Goal: Navigation & Orientation: Find specific page/section

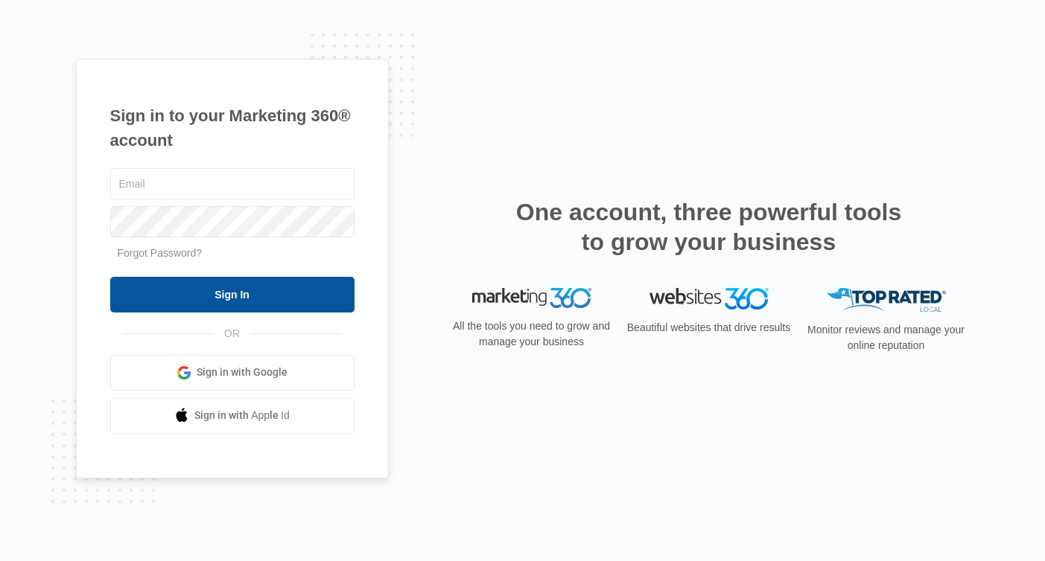
type input "[EMAIL_ADDRESS][DOMAIN_NAME]"
click at [239, 303] on input "Sign In" at bounding box center [232, 295] width 244 height 36
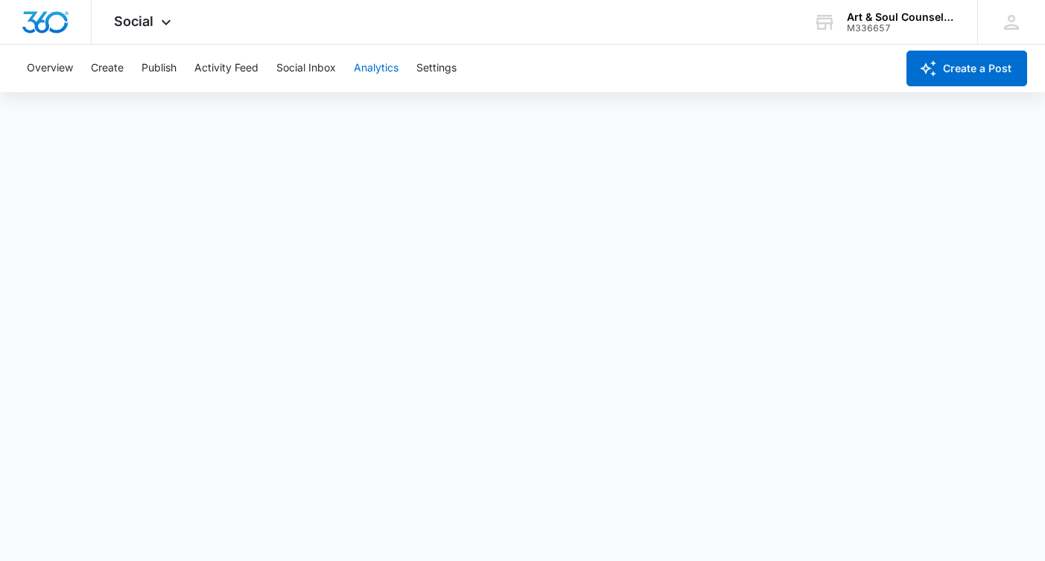
click at [385, 66] on button "Analytics" at bounding box center [376, 69] width 45 height 48
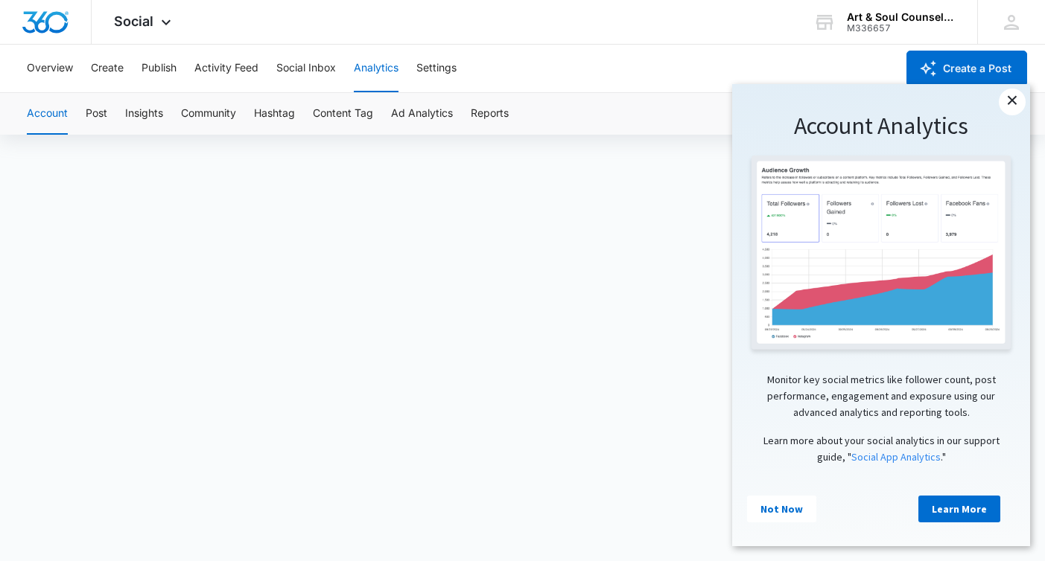
click at [1013, 103] on link "×" at bounding box center [1012, 102] width 27 height 27
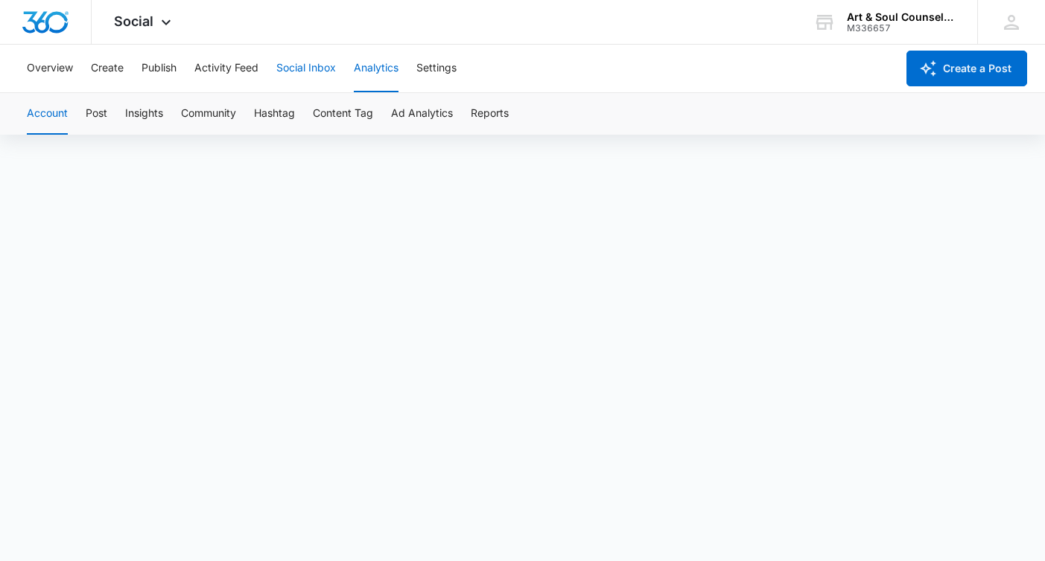
click at [312, 74] on button "Social Inbox" at bounding box center [306, 69] width 60 height 48
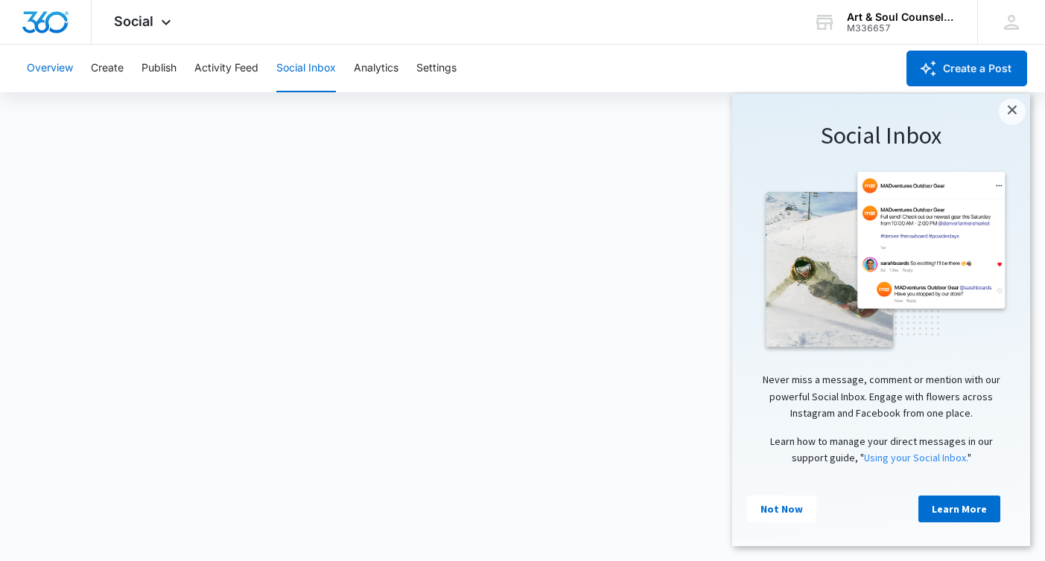
click at [47, 65] on button "Overview" at bounding box center [50, 69] width 46 height 48
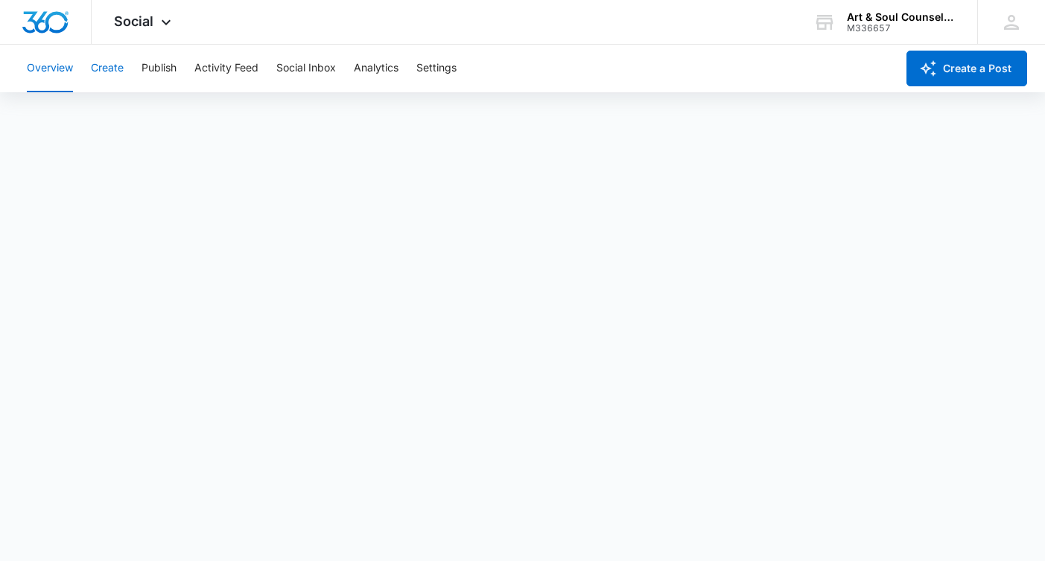
click at [115, 71] on button "Create" at bounding box center [107, 69] width 33 height 48
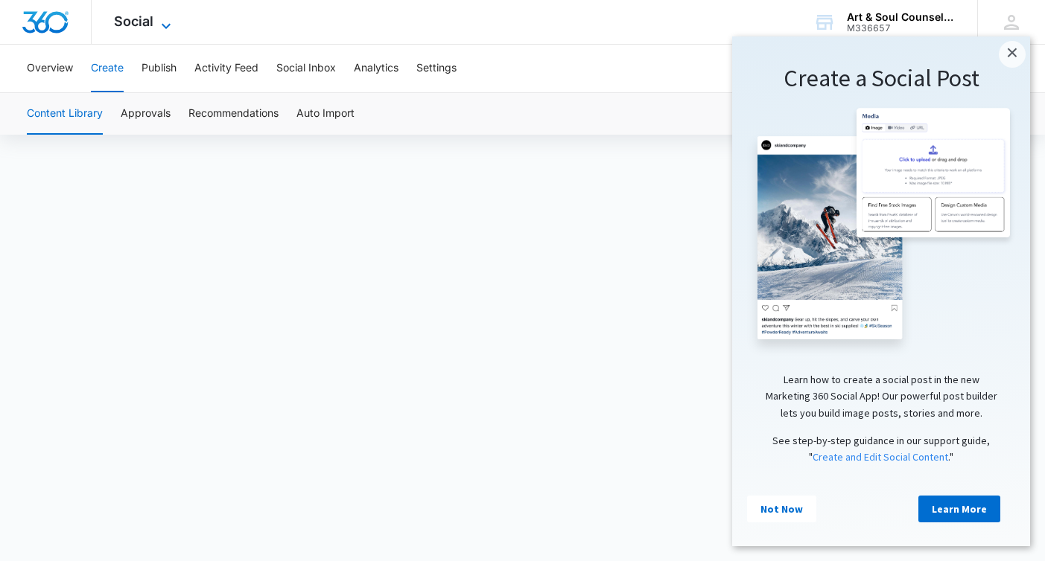
click at [168, 23] on icon at bounding box center [166, 25] width 9 height 5
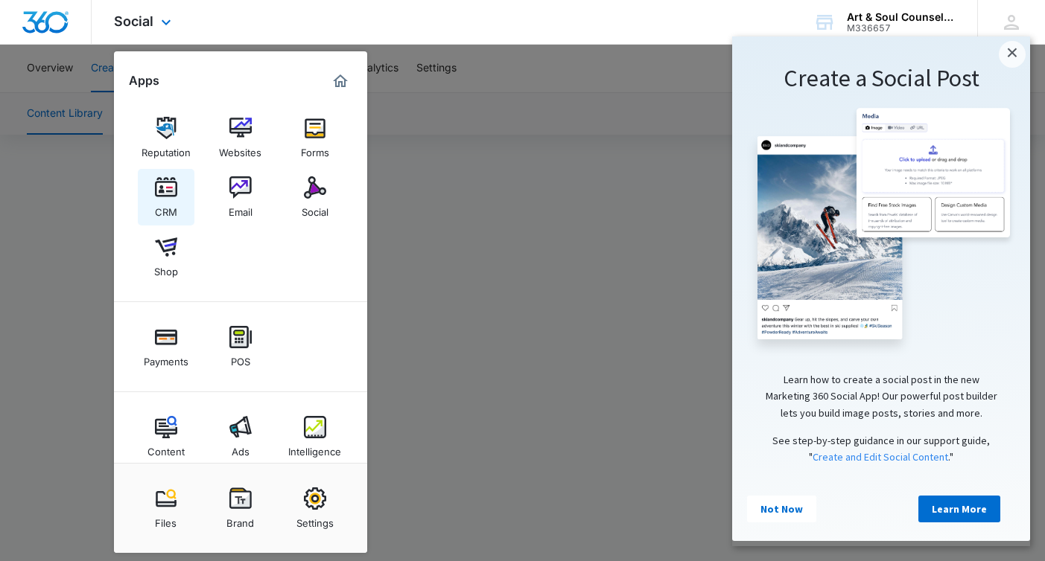
click at [160, 192] on img at bounding box center [166, 187] width 22 height 22
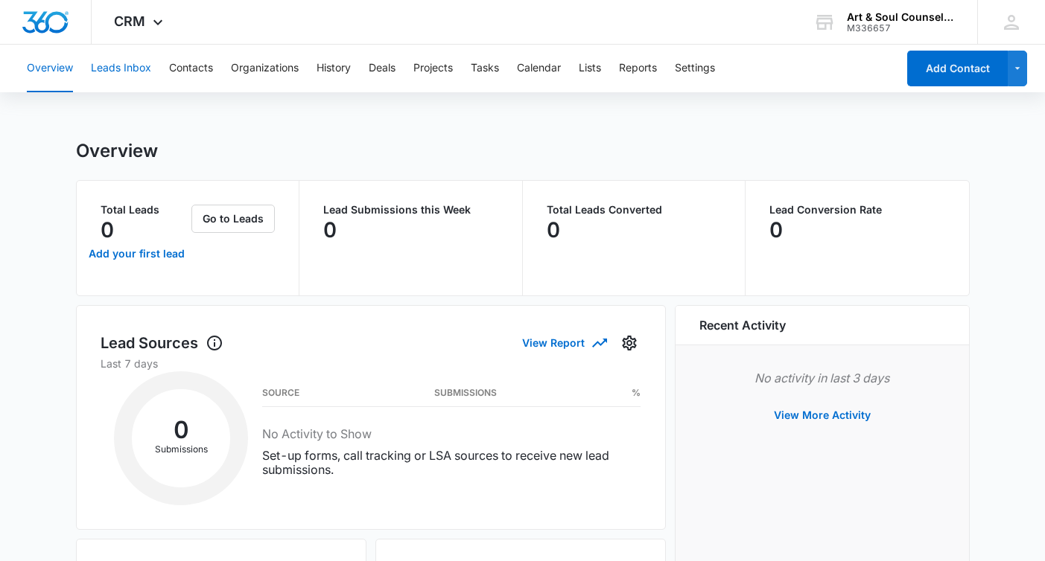
click at [131, 74] on button "Leads Inbox" at bounding box center [121, 69] width 60 height 48
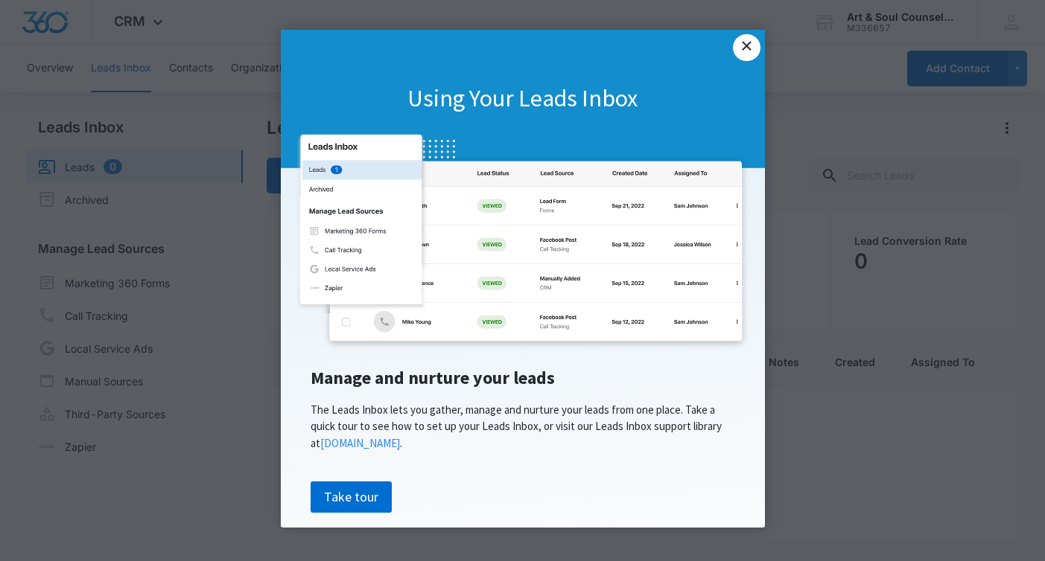
click at [751, 52] on link "×" at bounding box center [746, 47] width 27 height 27
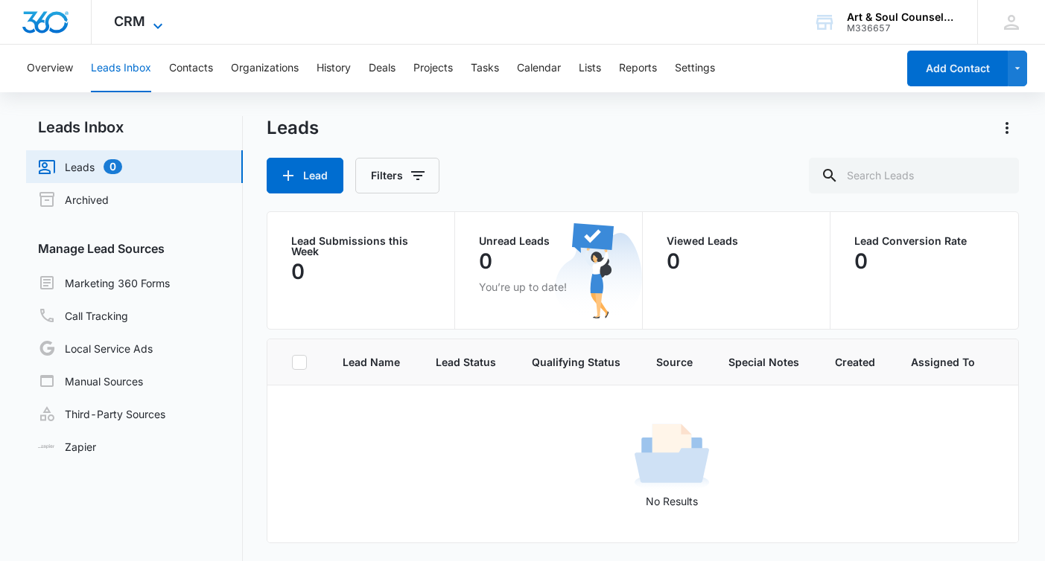
click at [152, 25] on icon at bounding box center [158, 26] width 18 height 18
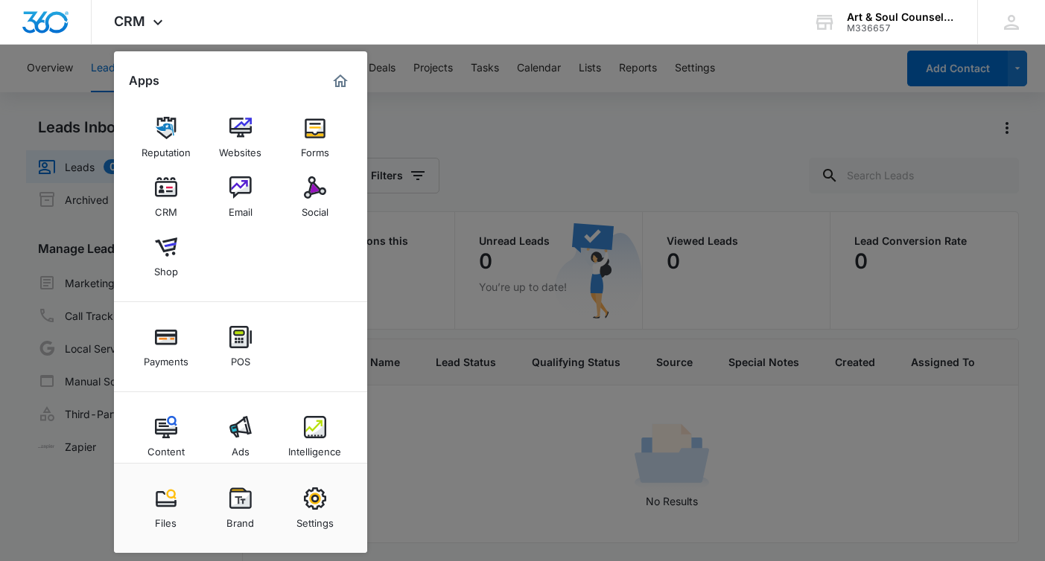
click at [144, 138] on link "Reputation" at bounding box center [166, 137] width 57 height 57
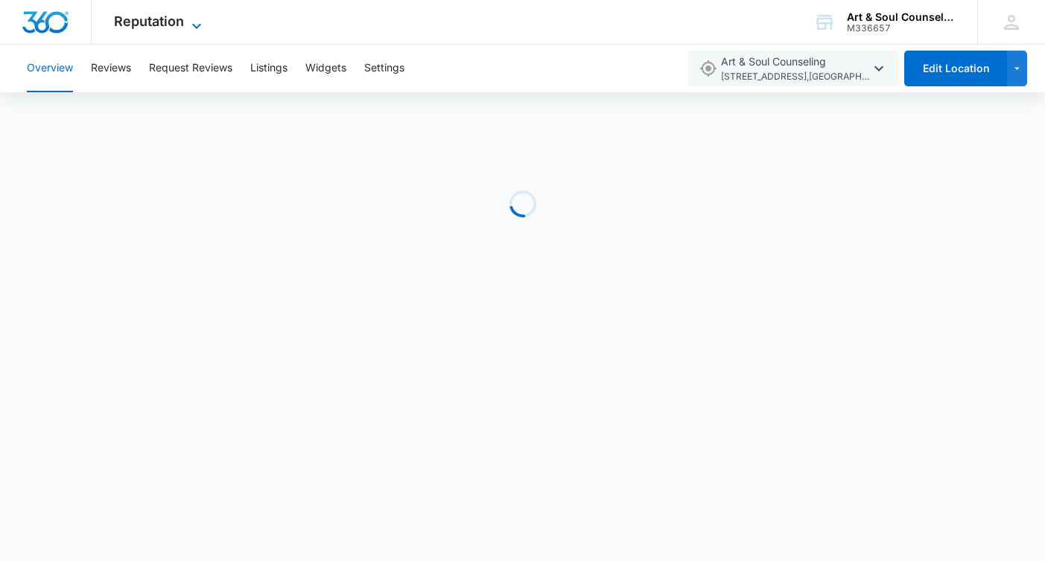
click at [194, 22] on icon at bounding box center [197, 26] width 18 height 18
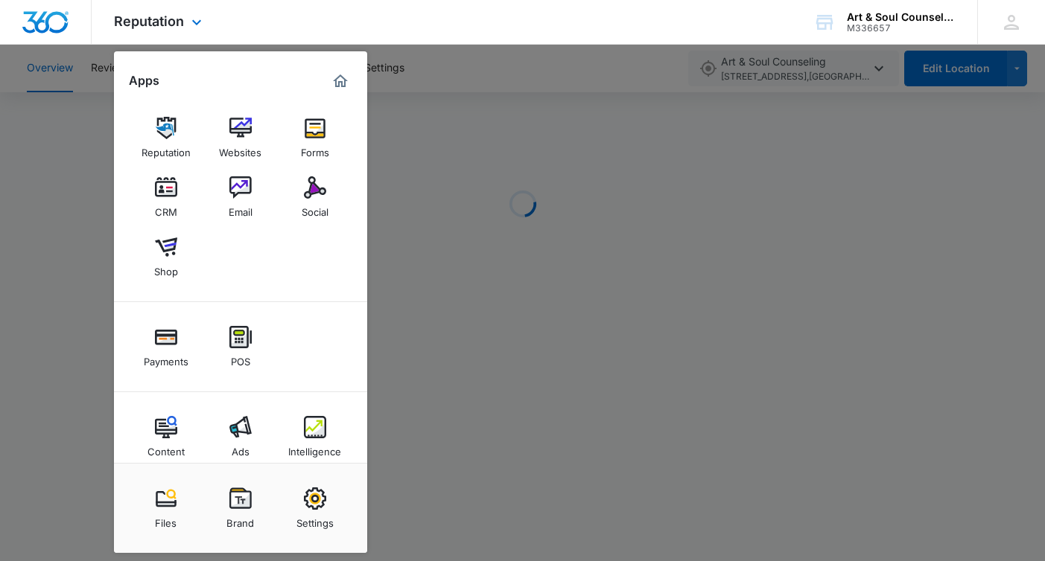
scroll to position [19, 0]
